Goal: Find specific page/section: Find specific page/section

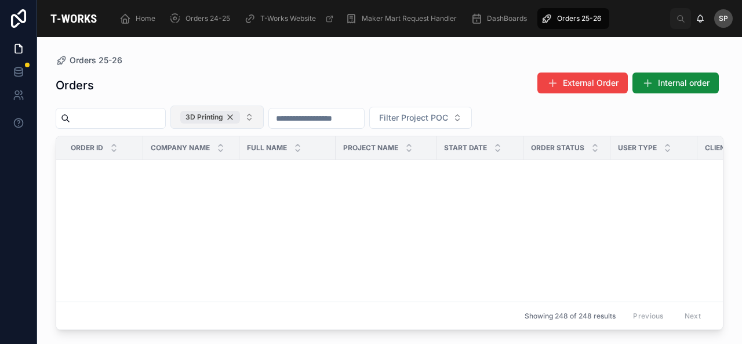
scroll to position [1805, 0]
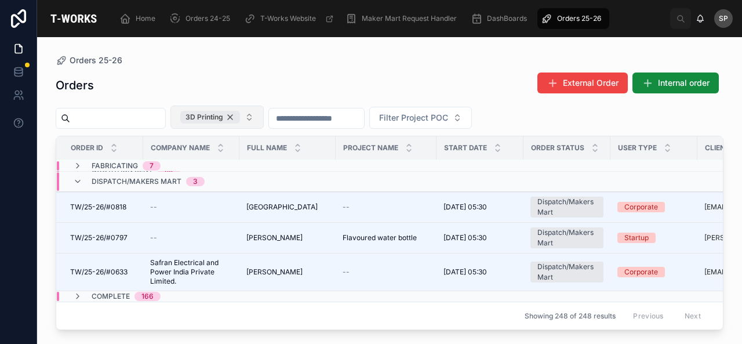
click at [240, 115] on div "3D Printing" at bounding box center [210, 117] width 60 height 13
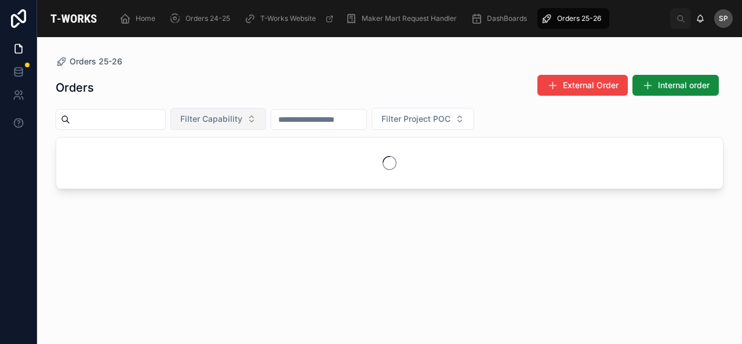
click at [242, 115] on span "Filter Capability" at bounding box center [211, 119] width 62 height 12
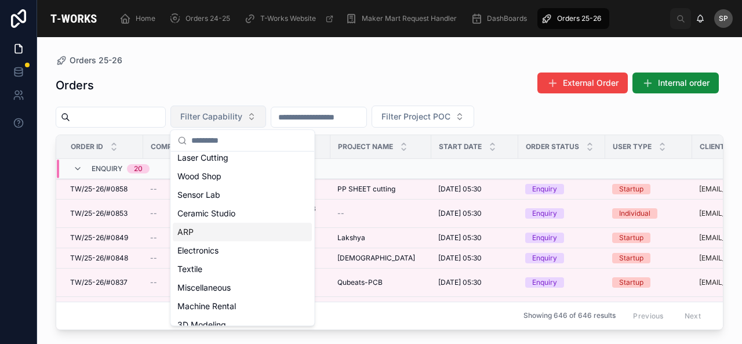
scroll to position [53, 0]
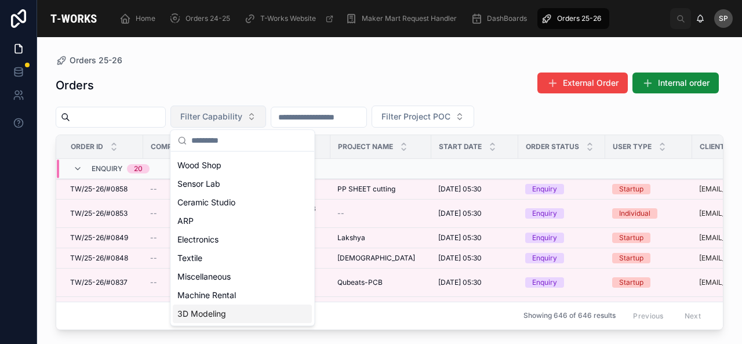
click at [228, 311] on div "3D Modeling" at bounding box center [242, 313] width 139 height 19
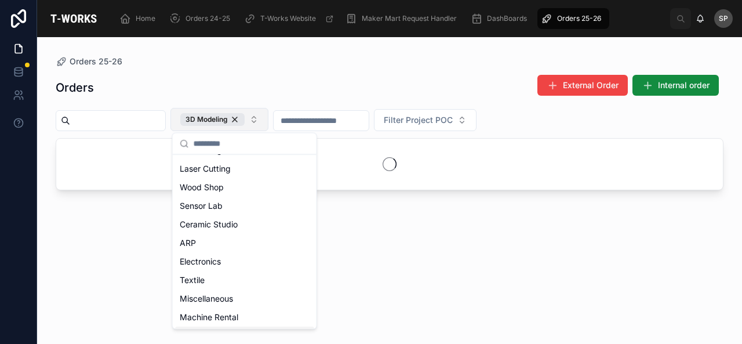
scroll to position [72, 0]
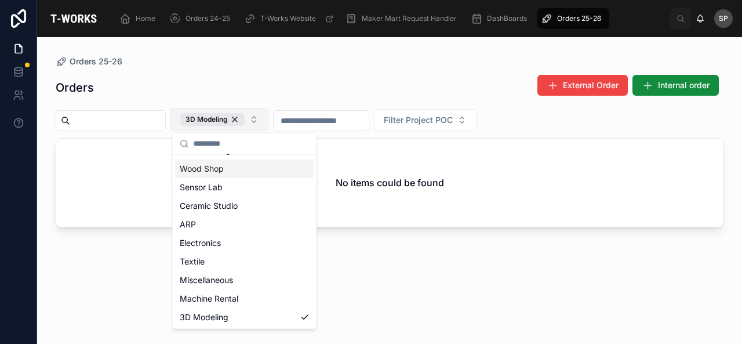
click at [253, 48] on div "Orders 25-26 Orders External Order Internal order 3D Modeling Filter Project PO…" at bounding box center [389, 183] width 705 height 293
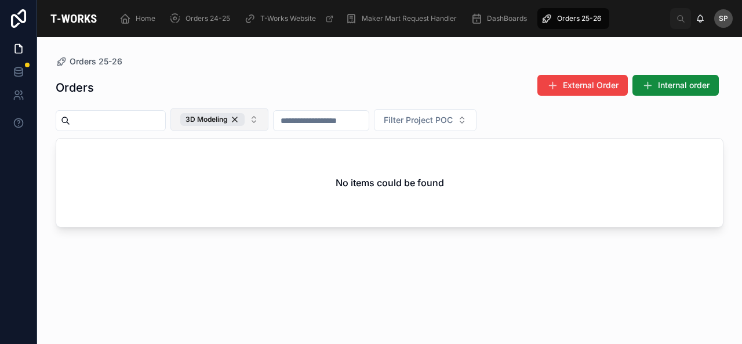
click at [242, 127] on button "3D Modeling" at bounding box center [219, 119] width 98 height 23
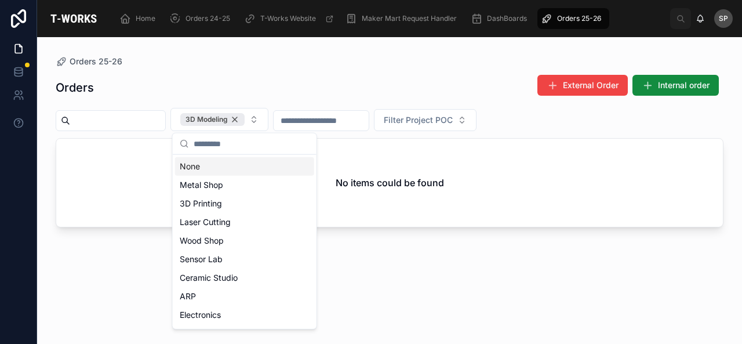
click at [245, 120] on div "3D Modeling" at bounding box center [212, 119] width 64 height 13
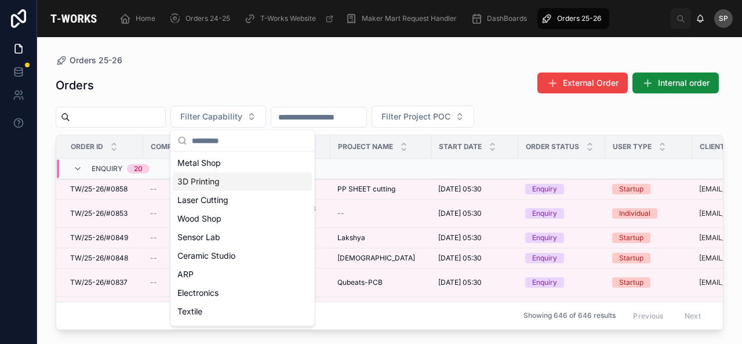
click at [258, 180] on div "3D Printing" at bounding box center [242, 181] width 139 height 19
